Goal: Task Accomplishment & Management: Use online tool/utility

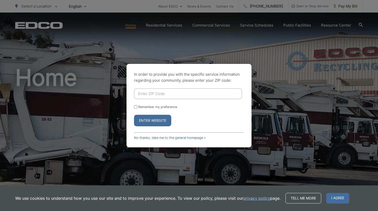
click at [181, 94] on input "Enter ZIP Code" at bounding box center [188, 93] width 108 height 11
type input "91942"
click at [160, 118] on button "Enter Website" at bounding box center [152, 121] width 37 height 12
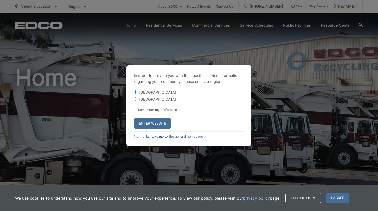
click at [145, 126] on button "Enter Website" at bounding box center [152, 123] width 37 height 12
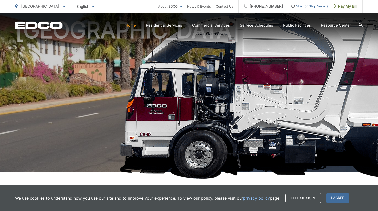
scroll to position [53, 0]
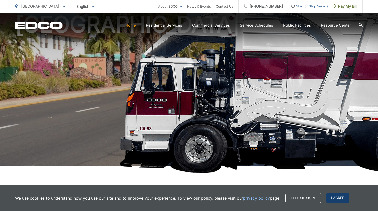
click at [343, 198] on span "I agree" at bounding box center [338, 198] width 23 height 11
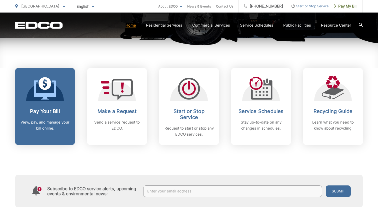
scroll to position [182, 0]
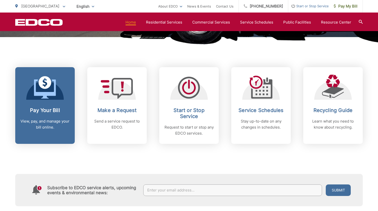
click at [45, 115] on div "Pay Your Bill View, pay, and manage your bill online." at bounding box center [45, 118] width 50 height 23
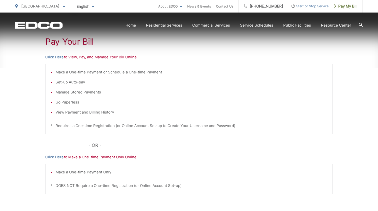
scroll to position [94, 0]
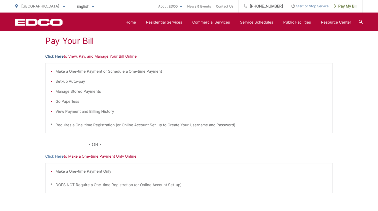
click at [59, 57] on link "Click Here" at bounding box center [54, 56] width 19 height 6
